Goal: Task Accomplishment & Management: Use online tool/utility

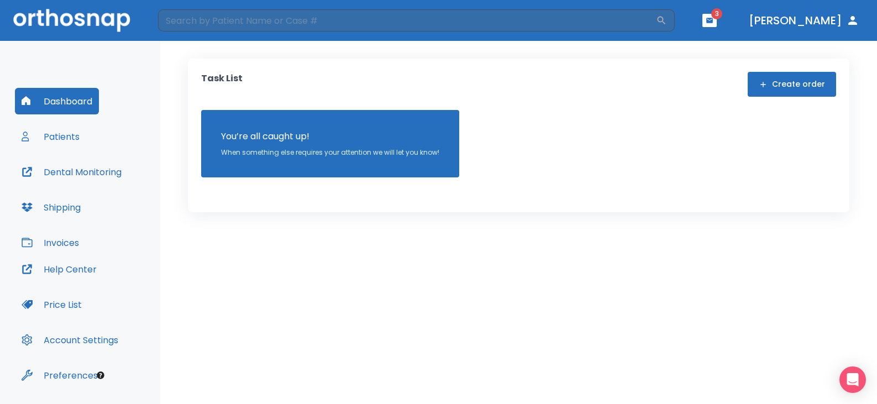
click at [69, 170] on button "Dental Monitoring" at bounding box center [71, 172] width 113 height 27
click at [202, 20] on input "search" at bounding box center [407, 20] width 498 height 22
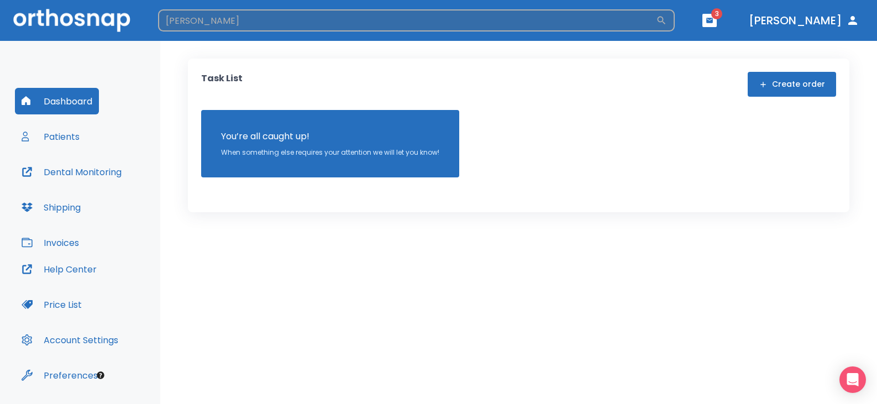
type input "anita"
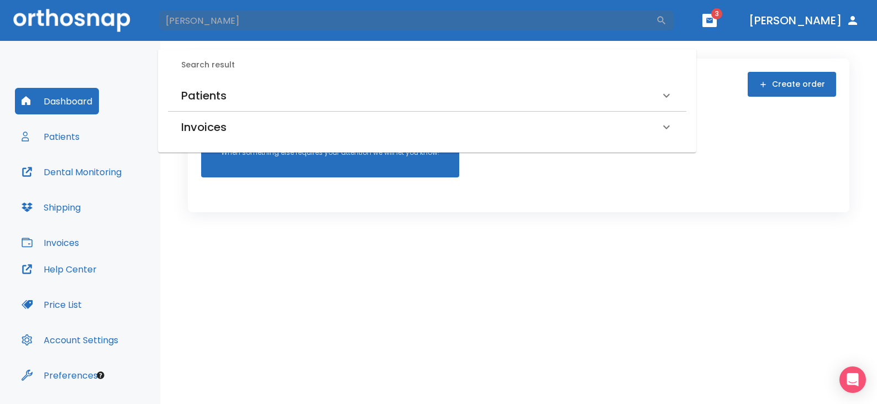
click at [211, 101] on h6 "Patients" at bounding box center [203, 96] width 45 height 18
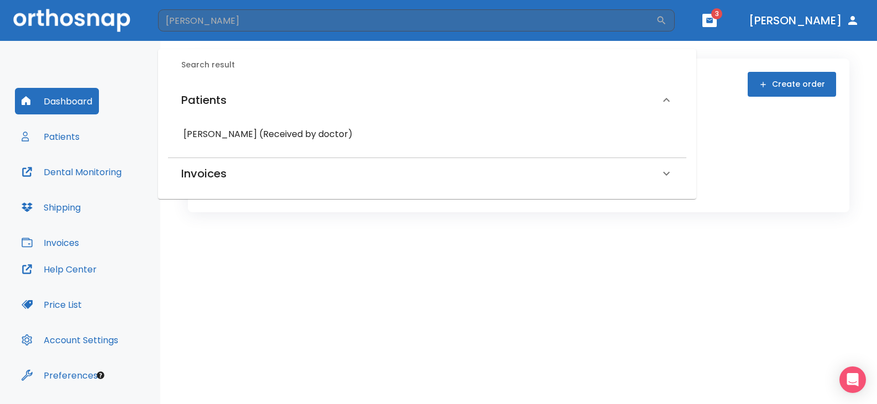
click at [237, 133] on h6 "Anita Etumnu (Received by doctor)" at bounding box center [428, 134] width 488 height 15
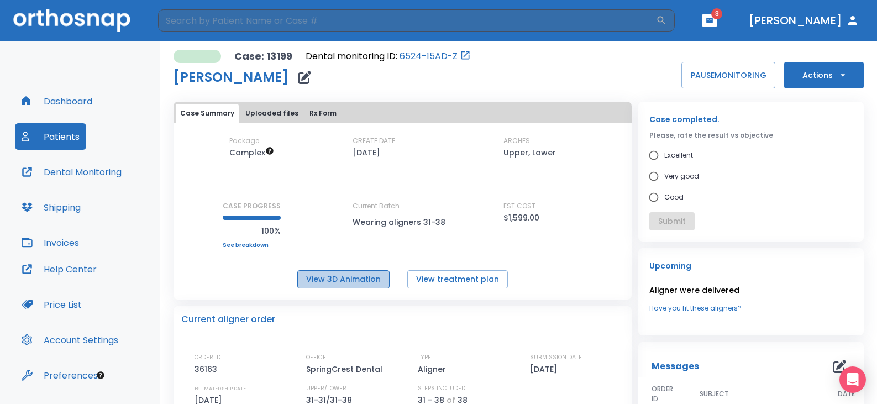
click at [362, 284] on button "View 3D Animation" at bounding box center [343, 279] width 92 height 18
click at [452, 282] on button "View treatment plan" at bounding box center [457, 279] width 101 height 18
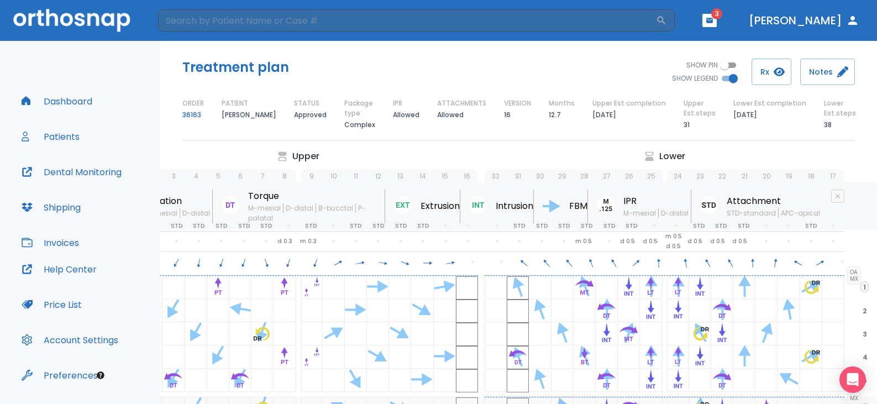
scroll to position [0, 119]
